Goal: Obtain resource: Download file/media

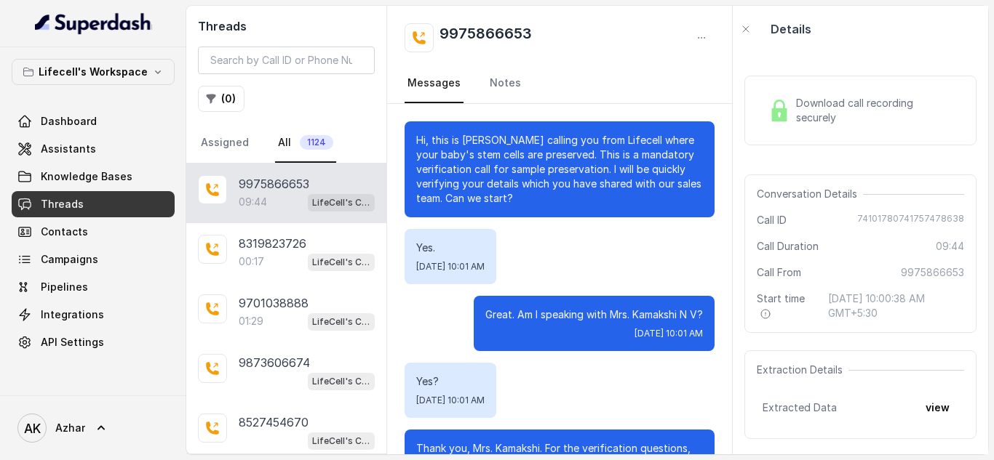
scroll to position [6274, 0]
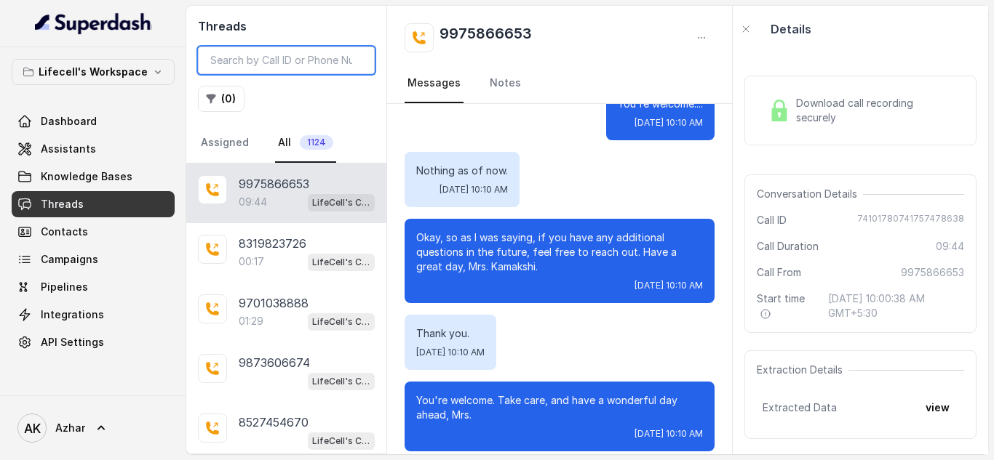
click at [248, 66] on input "search" at bounding box center [286, 61] width 177 height 28
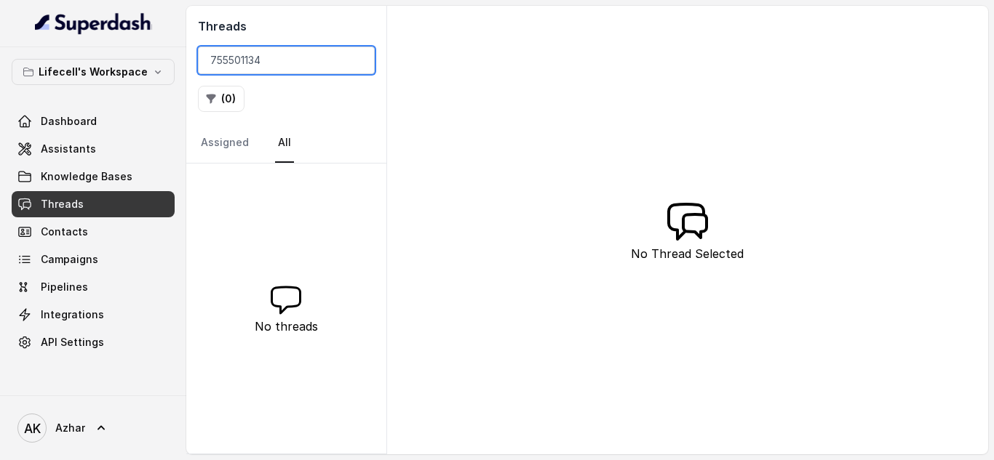
type input "7555011345"
click at [359, 63] on input "7555011345" at bounding box center [286, 61] width 177 height 28
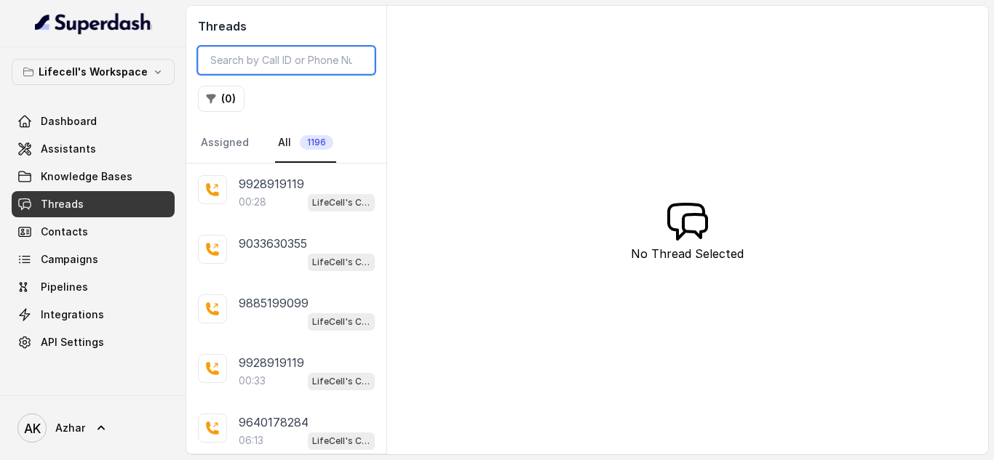
paste input "9179817940"
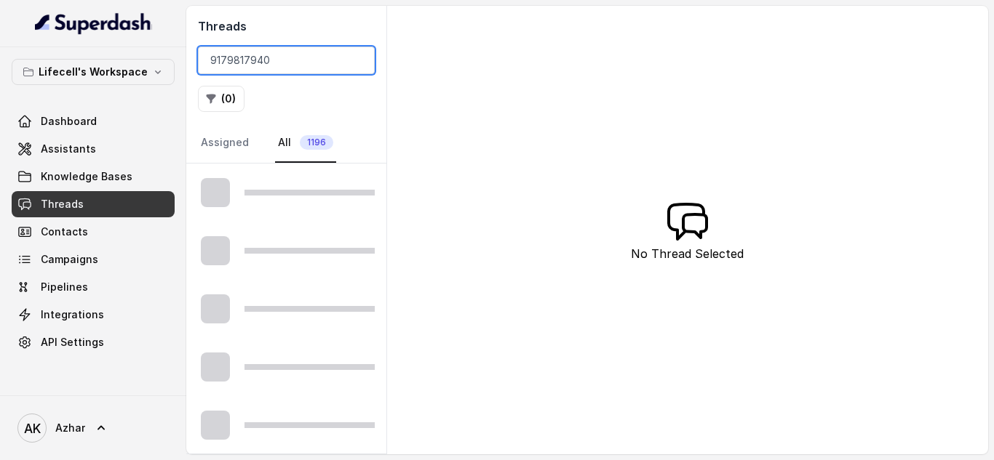
type input "9179817940"
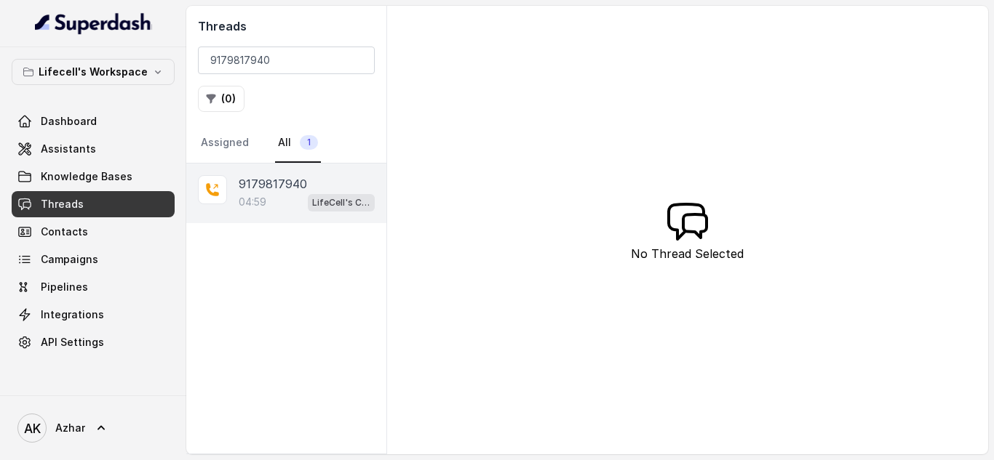
click at [294, 201] on div "04:59 LifeCell's Call Assistant" at bounding box center [307, 202] width 136 height 19
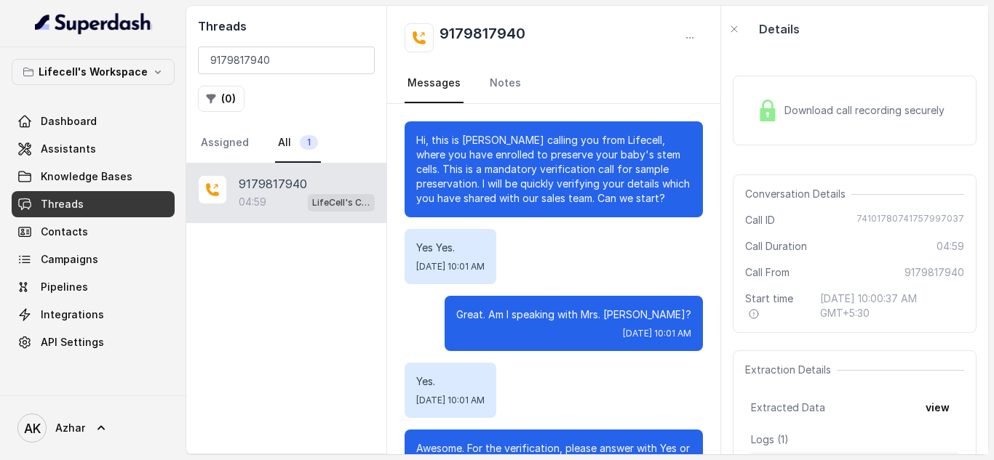
scroll to position [3120, 0]
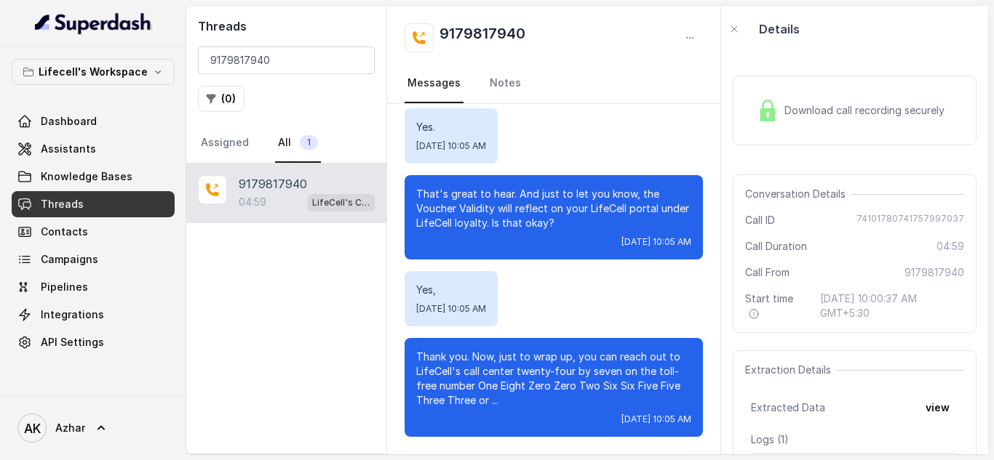
click at [880, 118] on span "Download call recording securely" at bounding box center [867, 110] width 166 height 15
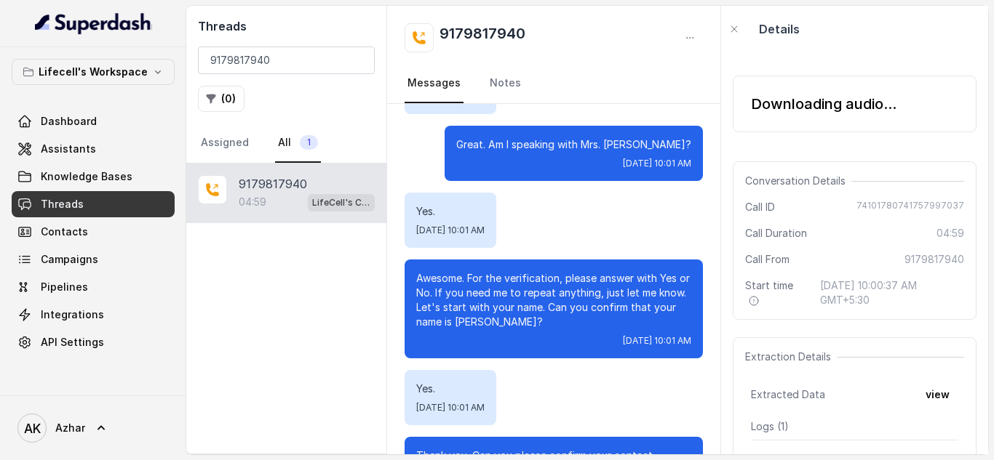
scroll to position [0, 0]
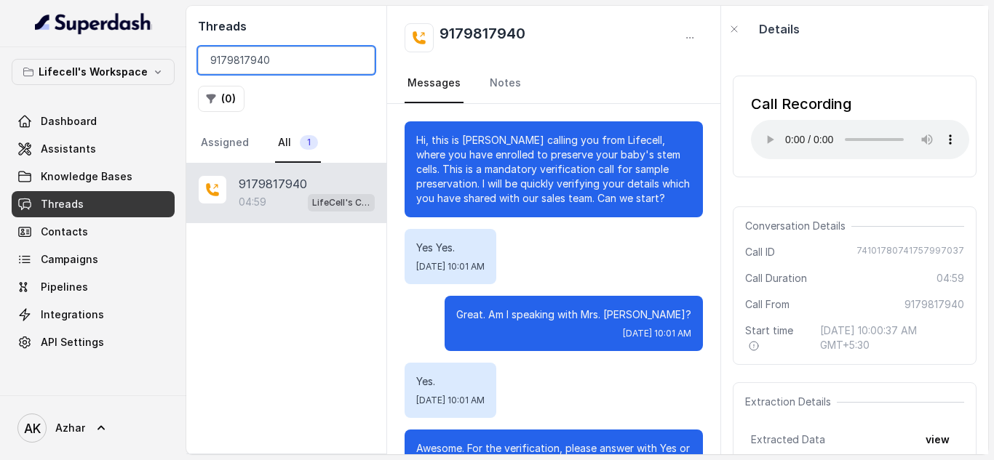
click at [219, 53] on input "9179817940" at bounding box center [286, 61] width 177 height 28
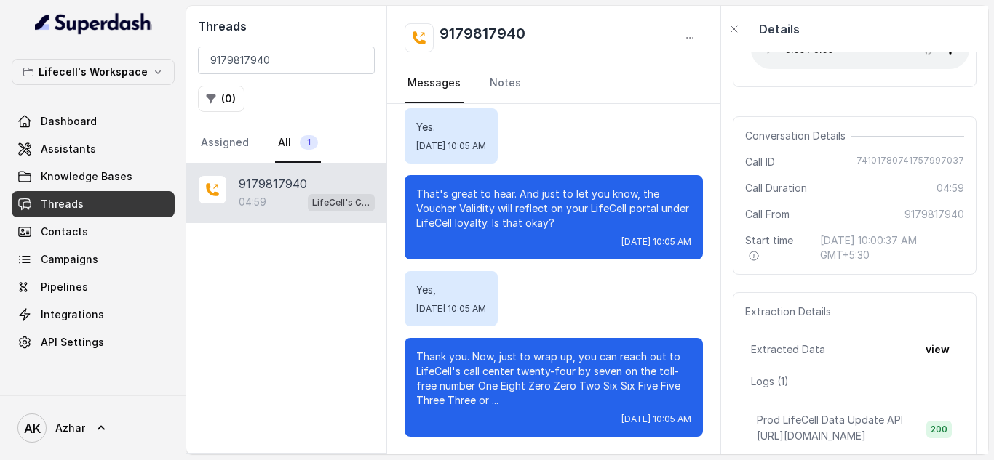
scroll to position [57, 0]
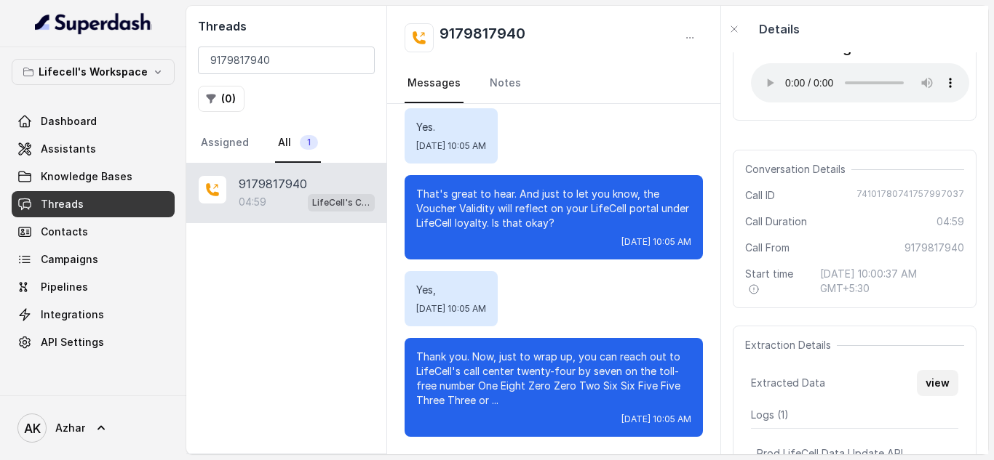
click at [921, 384] on button "view" at bounding box center [936, 383] width 41 height 26
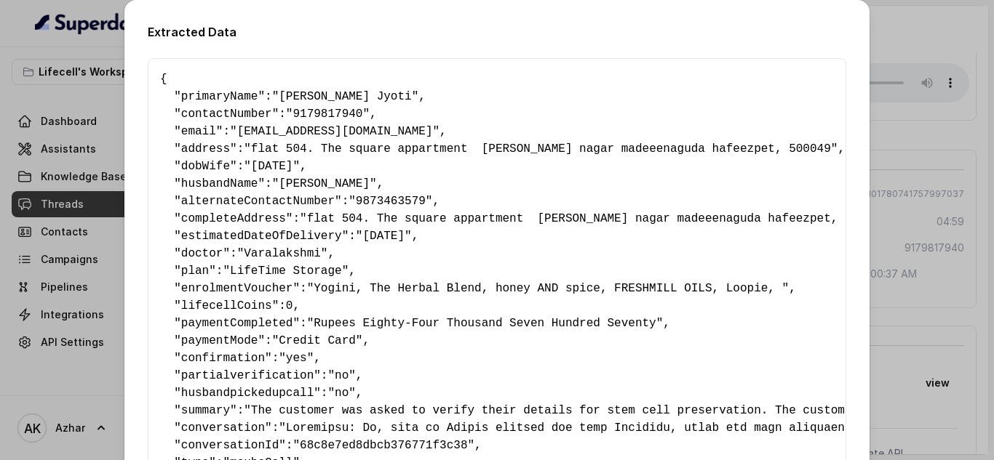
scroll to position [311, 0]
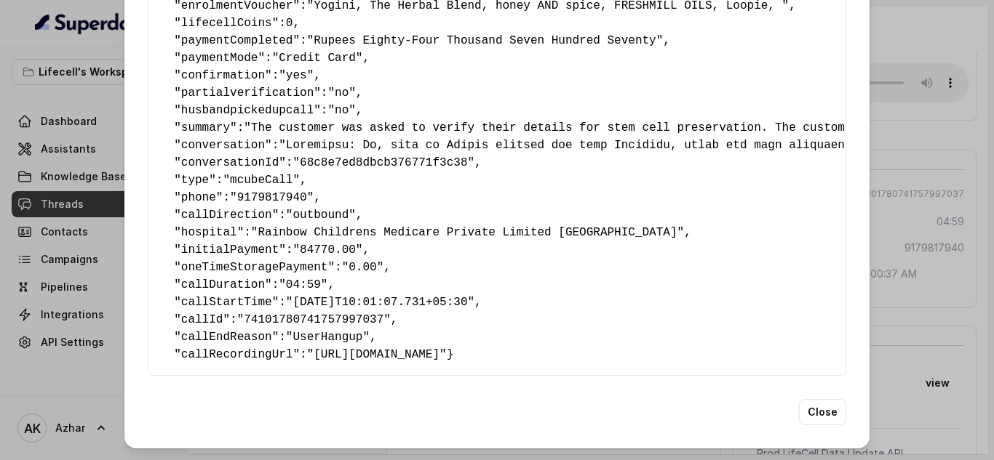
click at [877, 259] on div "Extracted Data { " primaryName ": "[PERSON_NAME] Jyoti" , " contactNumber ": "9…" at bounding box center [497, 230] width 994 height 460
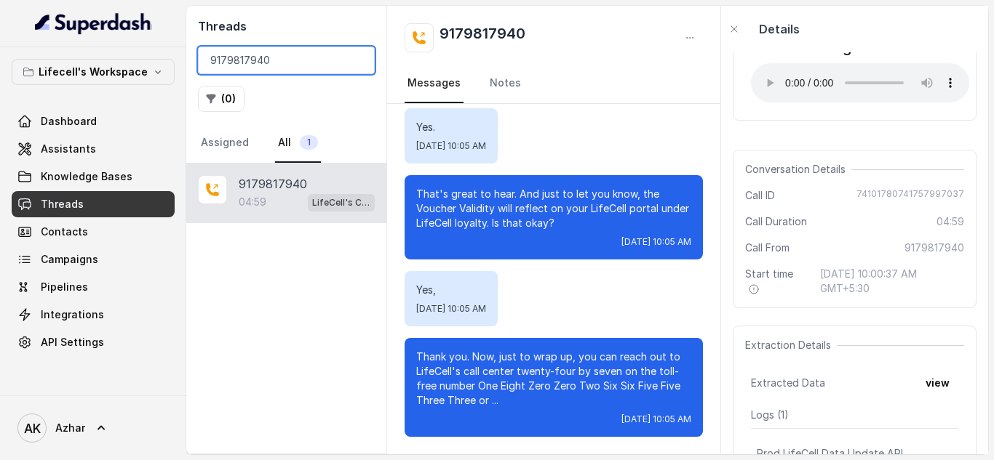
click at [239, 63] on input "9179817940" at bounding box center [286, 61] width 177 height 28
paste input "8740957456"
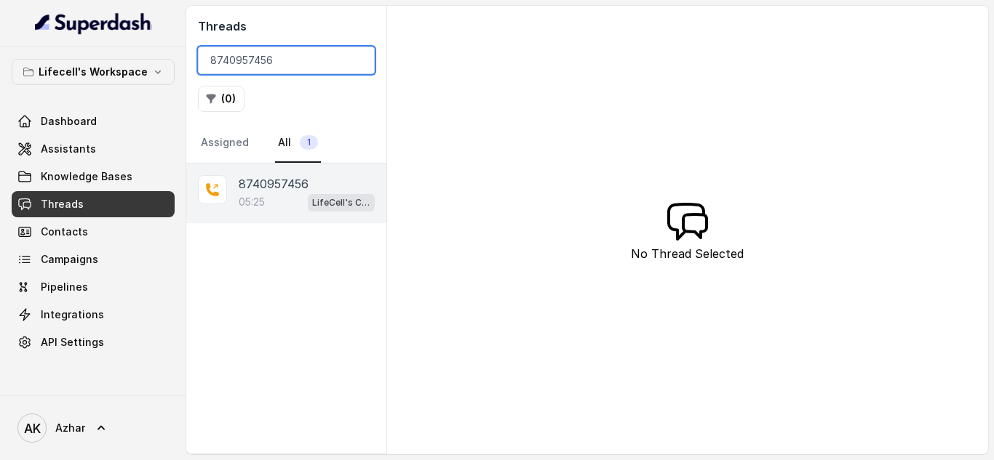
type input "8740957456"
click at [282, 193] on div "05:25 LifeCell's Call Assistant" at bounding box center [307, 202] width 136 height 19
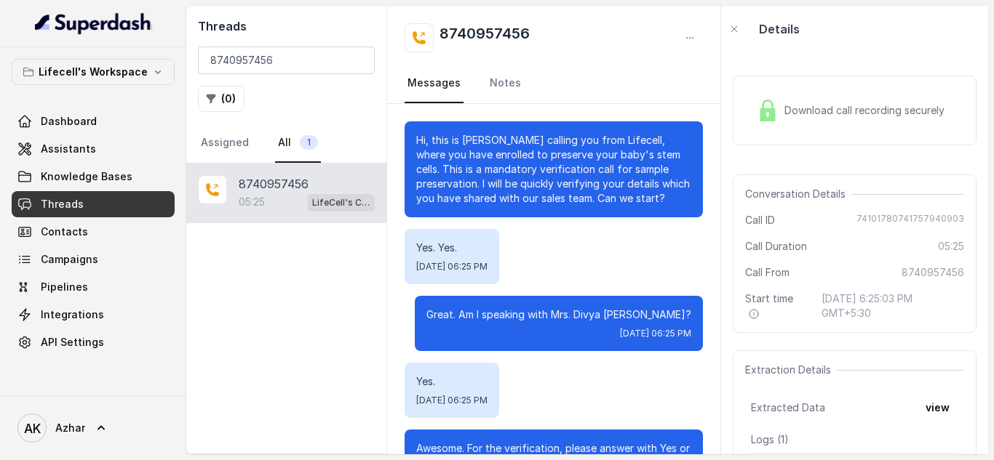
scroll to position [3362, 0]
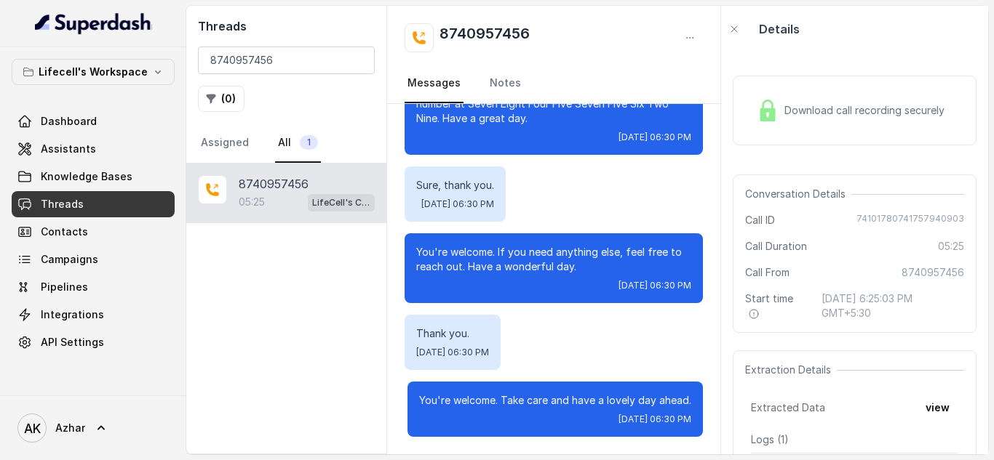
click at [828, 103] on span "Download call recording securely" at bounding box center [867, 110] width 166 height 15
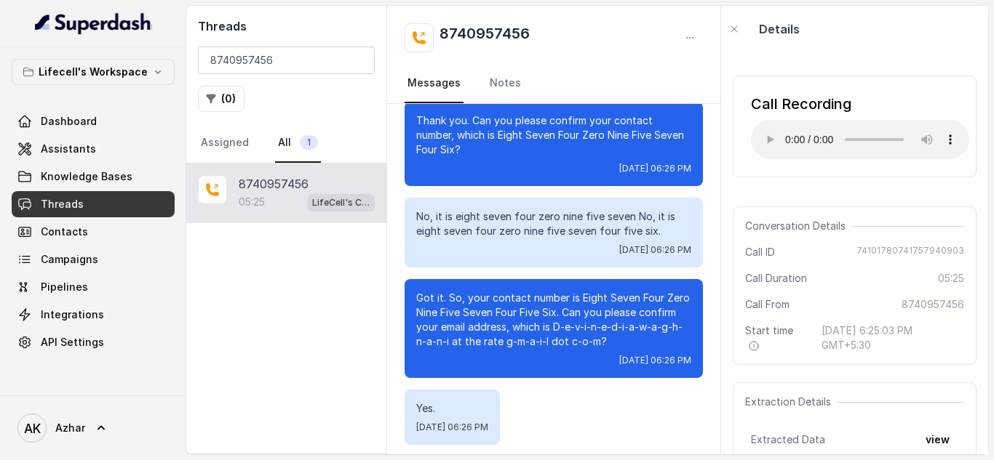
scroll to position [534, 0]
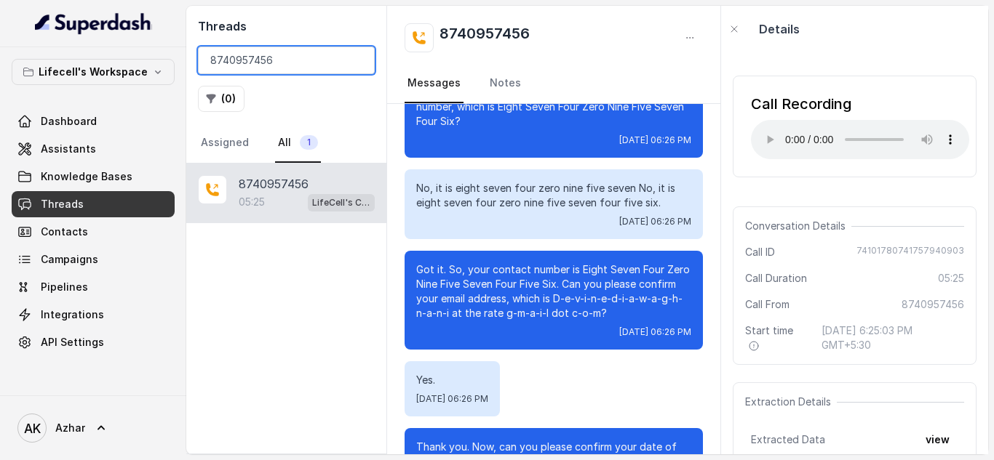
click at [238, 62] on input "8740957456" at bounding box center [286, 61] width 177 height 28
